Goal: Navigation & Orientation: Find specific page/section

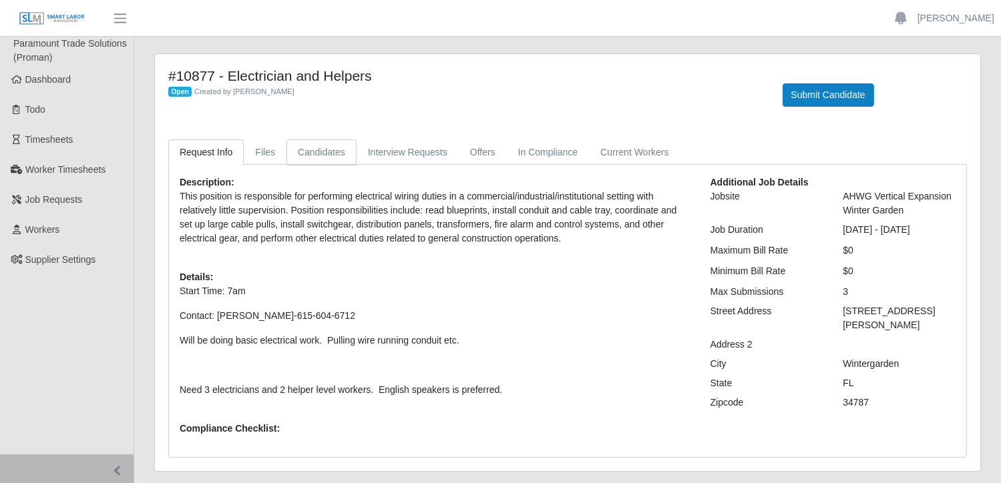
click at [333, 156] on link "Candidates" at bounding box center [321, 153] width 70 height 26
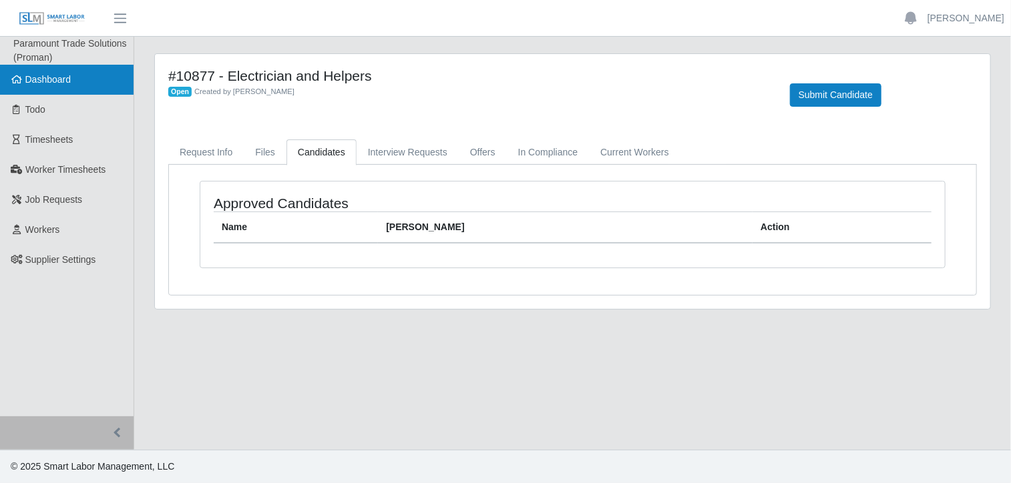
click at [62, 78] on span "Dashboard" at bounding box center [48, 79] width 46 height 11
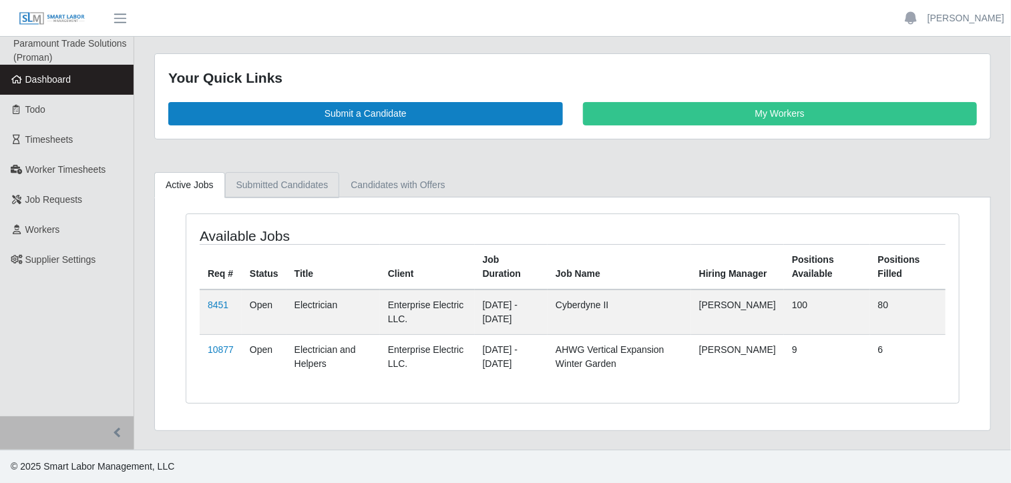
click at [277, 190] on link "Submitted Candidates" at bounding box center [282, 185] width 115 height 26
